Goal: Task Accomplishment & Management: Complete application form

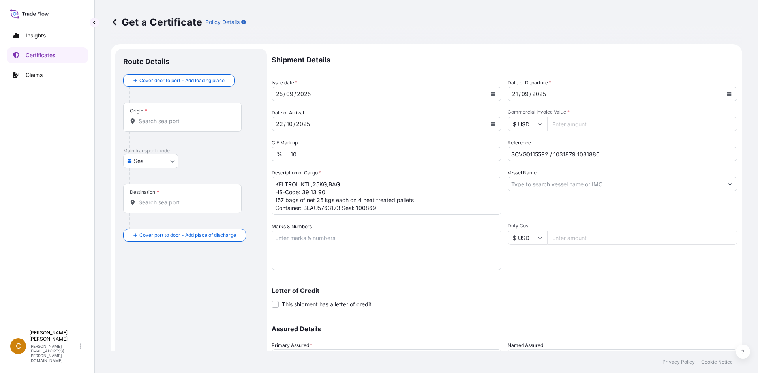
select select "Sea"
click at [355, 240] on textarea "Marks & Numbers" at bounding box center [387, 249] width 230 height 39
paste textarea "[PERSON_NAME] ([GEOGRAPHIC_DATA]) FOOD CO., LTD"
type textarea "[PERSON_NAME] ([GEOGRAPHIC_DATA]) FOOD CO., LTD"
click at [588, 129] on input "Commercial Invoice Value *" at bounding box center [642, 124] width 190 height 14
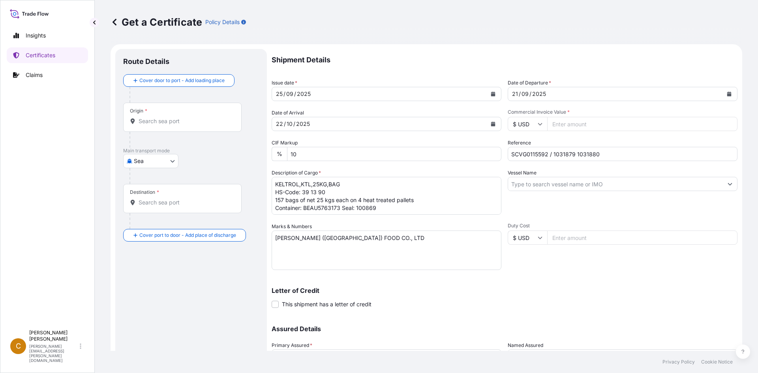
click at [582, 236] on input "Duty Cost" at bounding box center [642, 237] width 190 height 14
paste input "63585"
type input "63585"
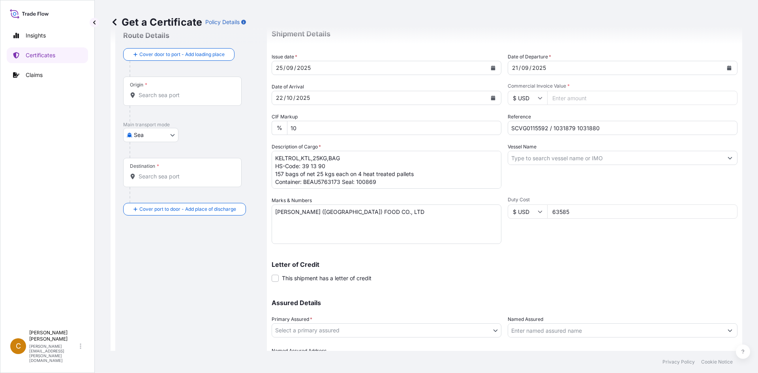
scroll to position [39, 0]
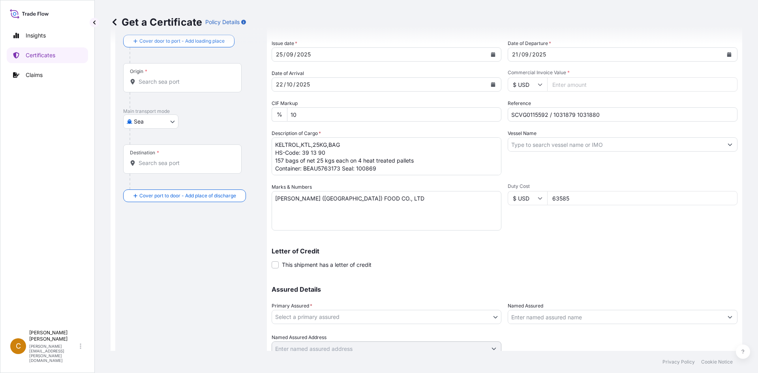
click at [281, 266] on label "This shipment has a letter of credit" at bounding box center [322, 264] width 100 height 8
click at [272, 260] on input "This shipment has a letter of credit" at bounding box center [272, 260] width 0 height 0
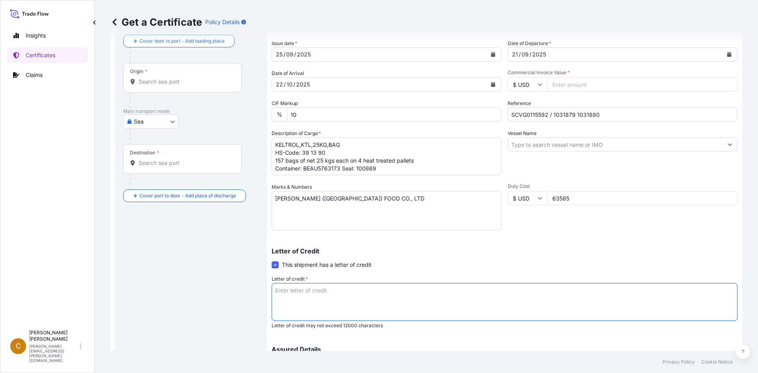
click at [373, 303] on textarea "Letter of credit *" at bounding box center [505, 302] width 466 height 38
paste textarea "UEC000566510"
drag, startPoint x: 374, startPoint y: 296, endPoint x: 193, endPoint y: 287, distance: 181.4
click at [193, 287] on form "Route Details Cover door to port - Add loading place Place of loading Road / In…" at bounding box center [426, 224] width 631 height 438
click at [336, 290] on textarea "UEC000566510" at bounding box center [505, 302] width 466 height 38
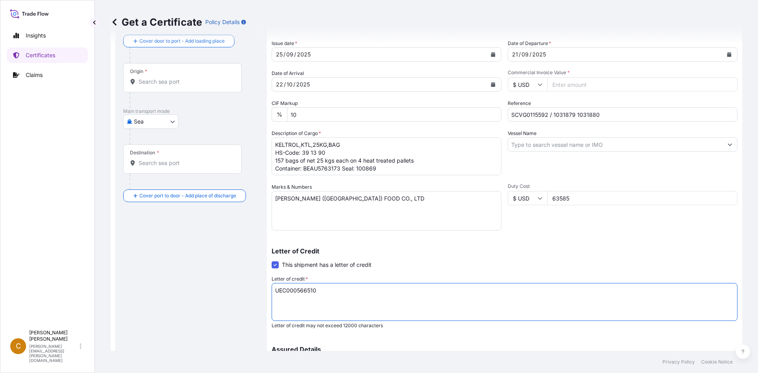
click at [377, 290] on textarea "UEC000566510" at bounding box center [505, 302] width 466 height 38
paste textarea "CEOREF0004995688"
type textarea "UEC000566510 CEOREF0004995688"
click at [273, 266] on span at bounding box center [275, 264] width 7 height 7
click at [272, 260] on input "This shipment has a letter of credit" at bounding box center [272, 260] width 0 height 0
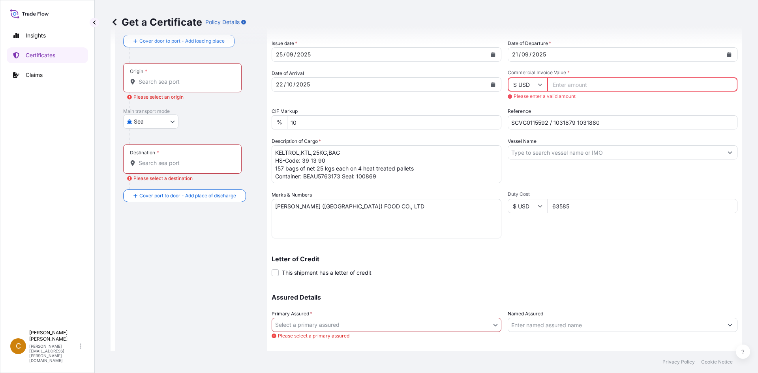
click at [408, 321] on body "Insights Certificates Claims C Clayton James [EMAIL_ADDRESS][PERSON_NAME][DOMAI…" at bounding box center [379, 186] width 758 height 373
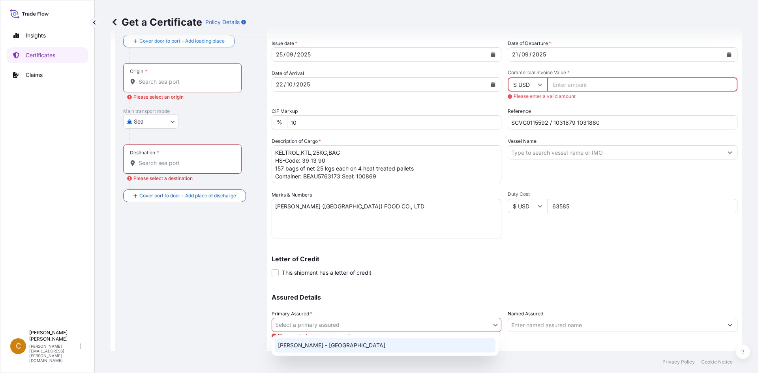
click at [396, 342] on div "[PERSON_NAME] - [GEOGRAPHIC_DATA]" at bounding box center [385, 345] width 221 height 14
select select "31650"
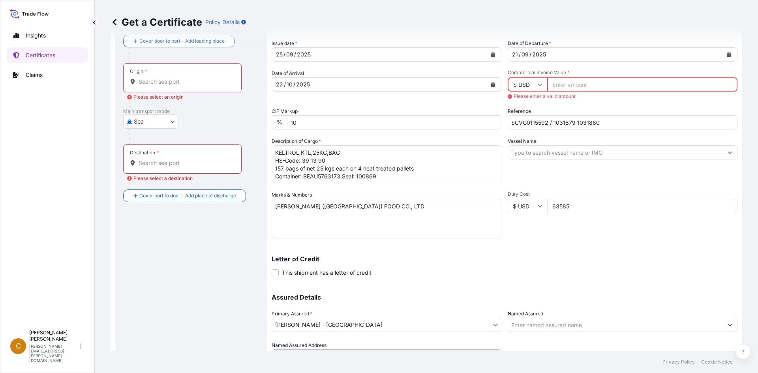
click at [568, 89] on input "Commercial Invoice Value *" at bounding box center [642, 84] width 190 height 14
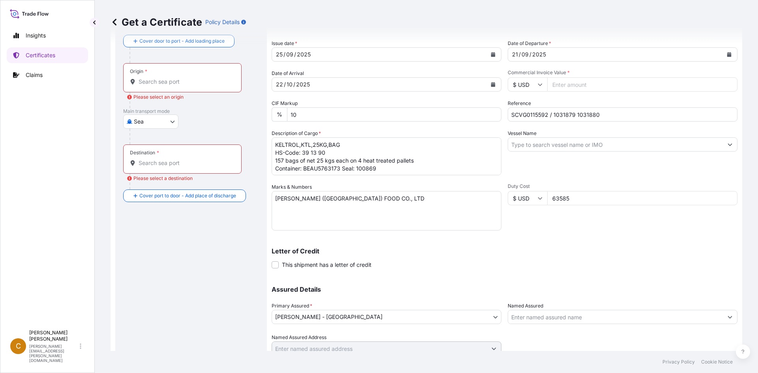
click at [570, 85] on input "Commercial Invoice Value *" at bounding box center [642, 84] width 190 height 14
paste input "63585"
type input "63585"
click at [576, 149] on input "Vessel Name" at bounding box center [615, 144] width 215 height 14
paste input "XIN YA [PERSON_NAME]"
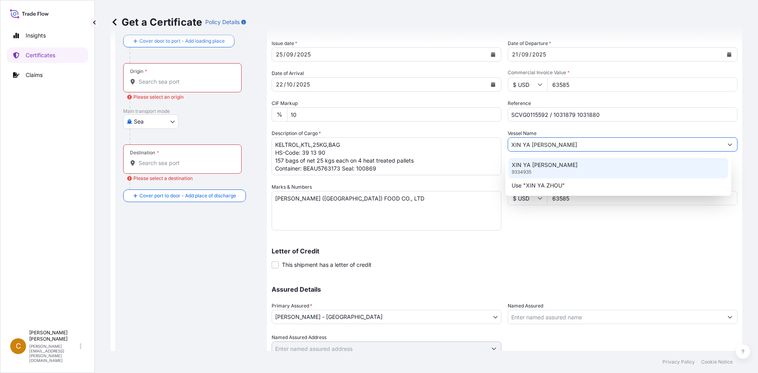
click at [562, 170] on div "XIN YA ZHOU 9334935" at bounding box center [618, 168] width 220 height 21
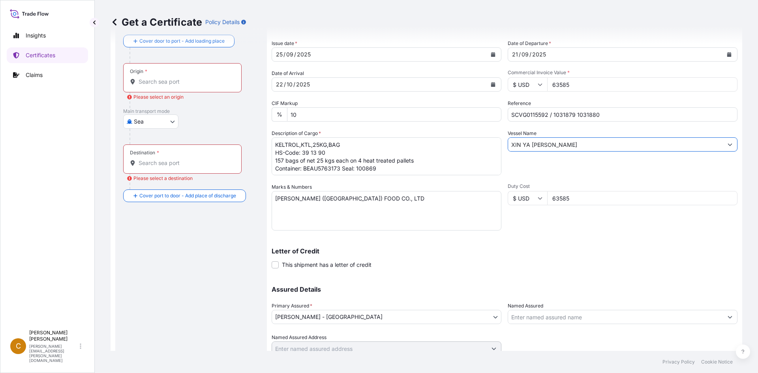
type input "XIN YA [PERSON_NAME]"
click at [157, 77] on div "Origin *" at bounding box center [182, 77] width 118 height 29
click at [157, 78] on input "Origin * Please select an origin" at bounding box center [185, 82] width 93 height 8
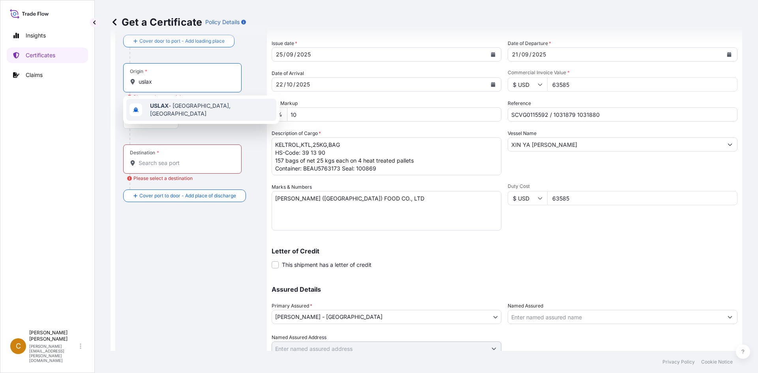
click at [186, 108] on span "USLAX - [GEOGRAPHIC_DATA], [GEOGRAPHIC_DATA]" at bounding box center [211, 110] width 123 height 16
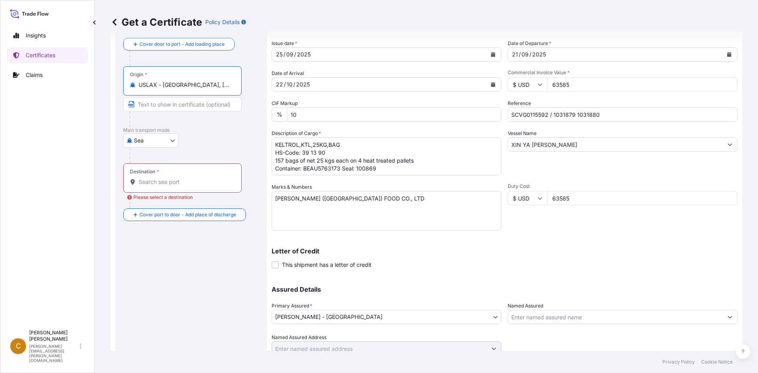
type input "USLAX - [GEOGRAPHIC_DATA], [GEOGRAPHIC_DATA]"
click at [155, 175] on div "Destination *" at bounding box center [182, 177] width 118 height 29
click at [155, 178] on input "Destination * Please select a destination" at bounding box center [185, 182] width 93 height 8
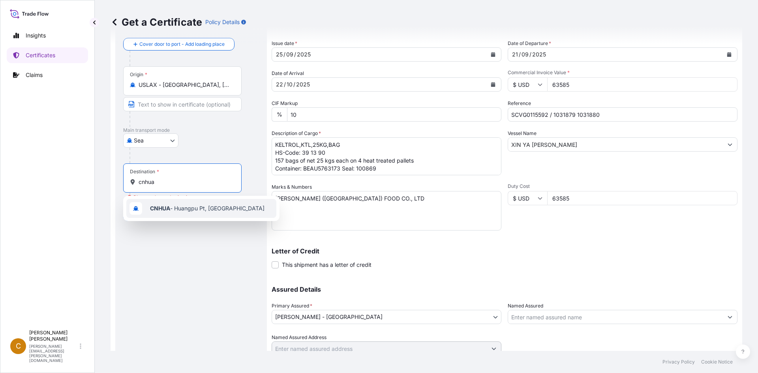
click at [189, 208] on span "CNHUA - Huangpu Pt, [GEOGRAPHIC_DATA]" at bounding box center [207, 208] width 114 height 8
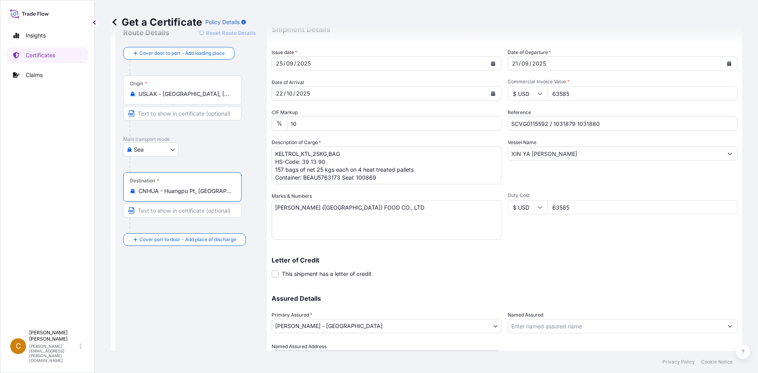
scroll to position [71, 0]
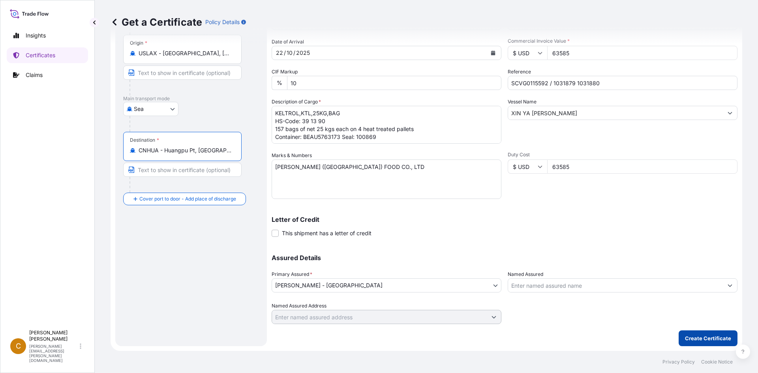
type input "CNHUA - Huangpu Pt, [GEOGRAPHIC_DATA]"
click at [691, 336] on p "Create Certificate" at bounding box center [708, 338] width 46 height 8
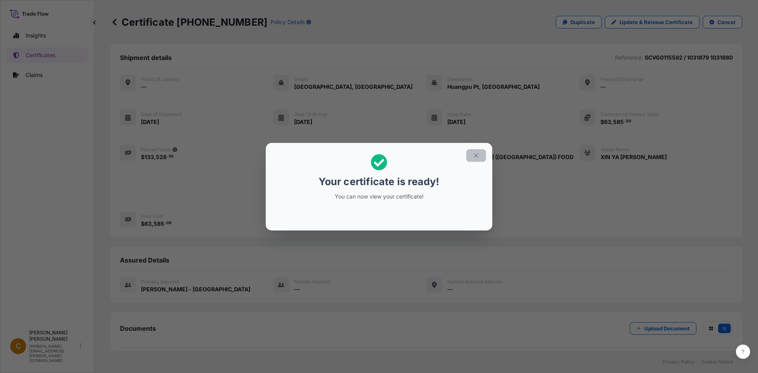
click at [479, 156] on icon "button" at bounding box center [475, 155] width 7 height 7
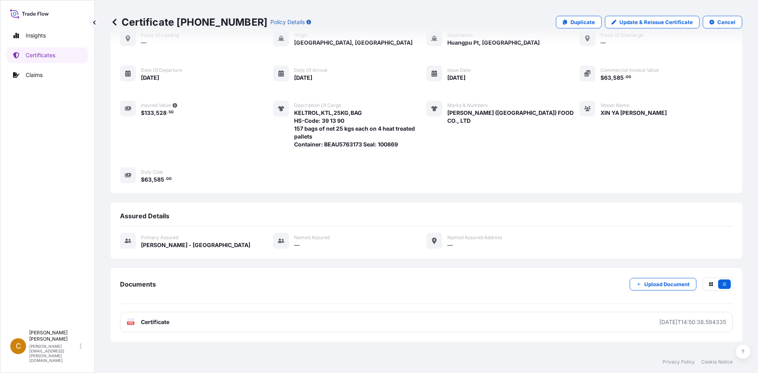
scroll to position [84, 0]
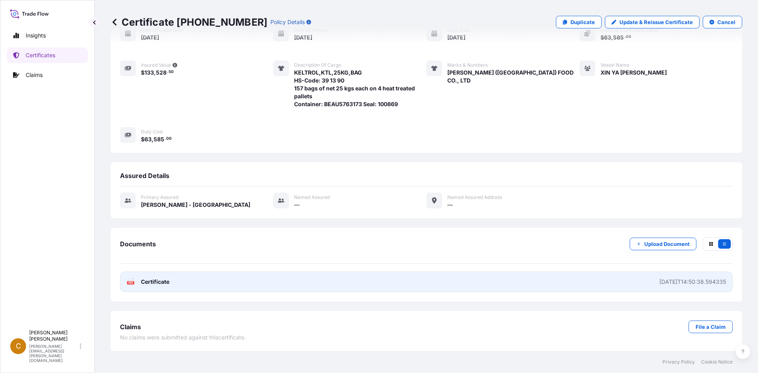
click at [214, 282] on link "PDF Certificate [DATE]T14:50:38.594335" at bounding box center [426, 282] width 612 height 21
